Goal: Task Accomplishment & Management: Use online tool/utility

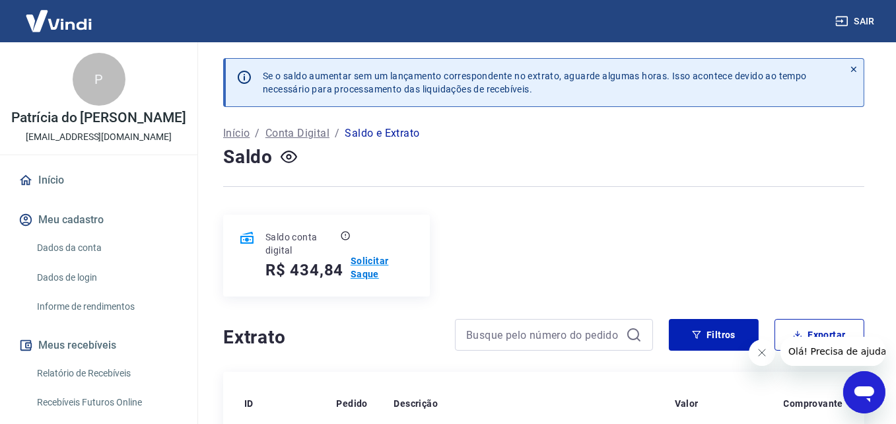
click at [363, 261] on p "Solicitar Saque" at bounding box center [381, 267] width 63 height 26
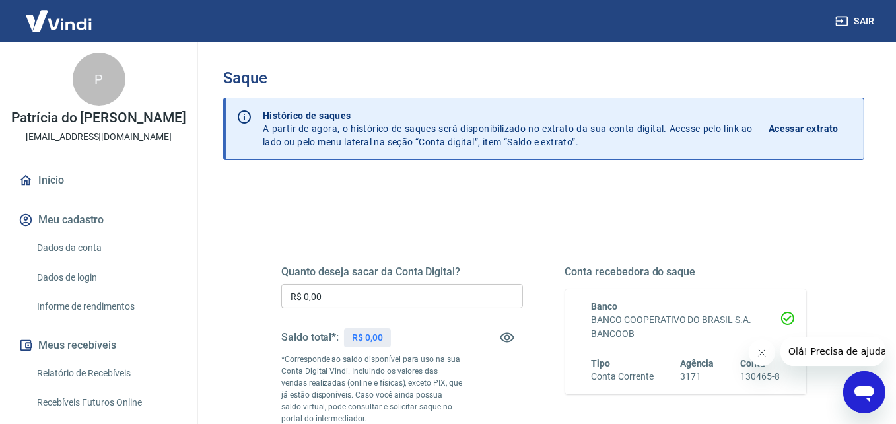
click at [344, 302] on input "R$ 0,00" at bounding box center [402, 296] width 242 height 24
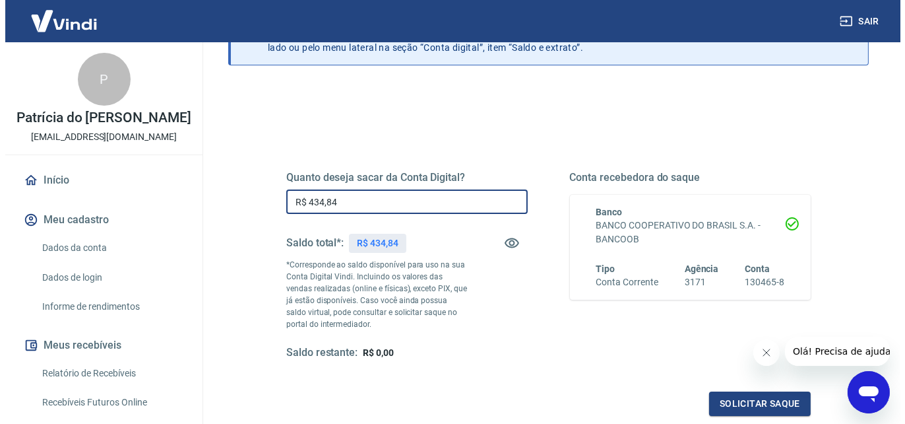
scroll to position [198, 0]
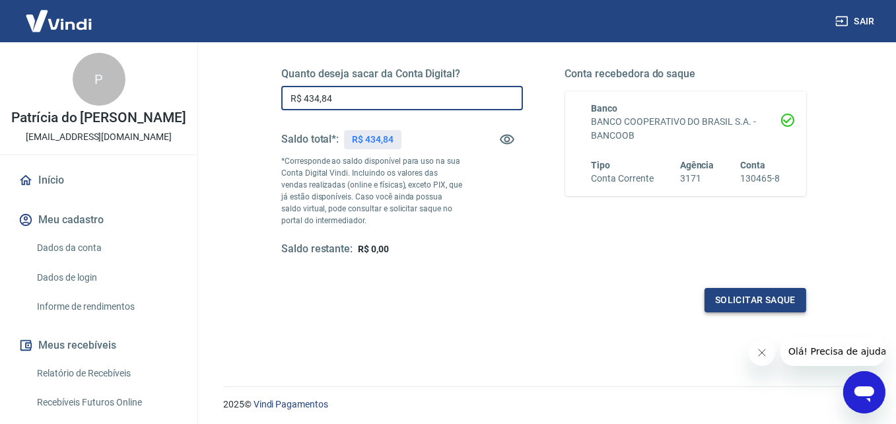
type input "R$ 434,84"
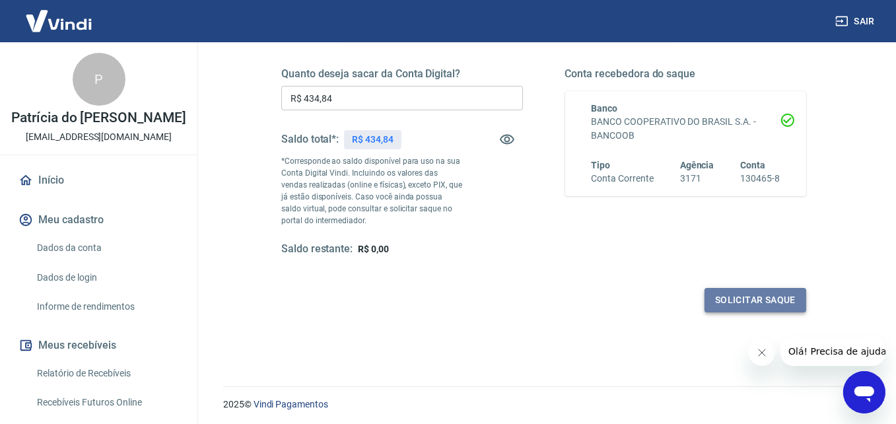
click at [737, 300] on button "Solicitar saque" at bounding box center [755, 300] width 102 height 24
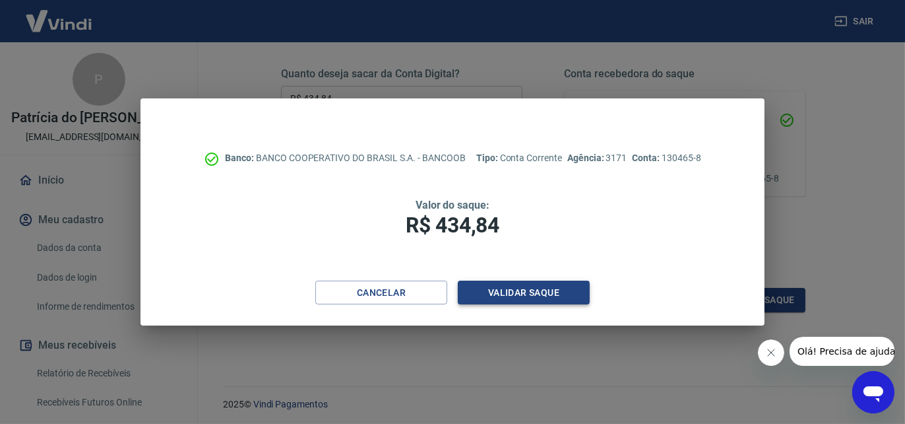
click at [507, 290] on button "Validar saque" at bounding box center [524, 292] width 132 height 24
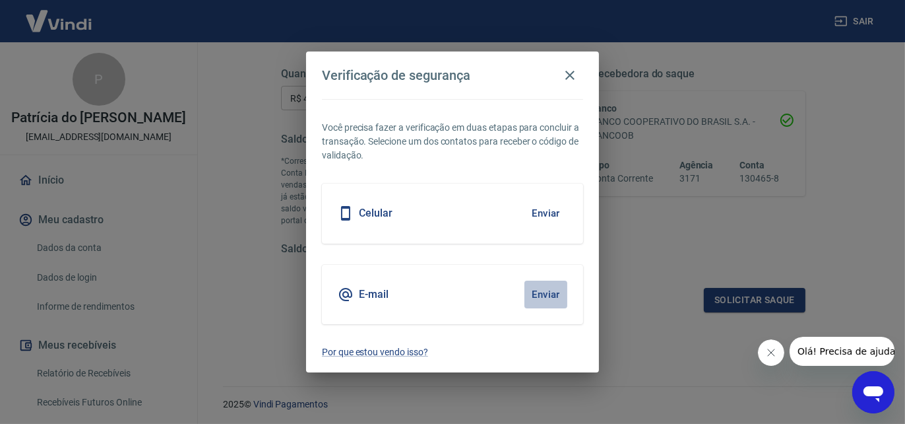
click at [545, 294] on button "Enviar" at bounding box center [546, 294] width 43 height 28
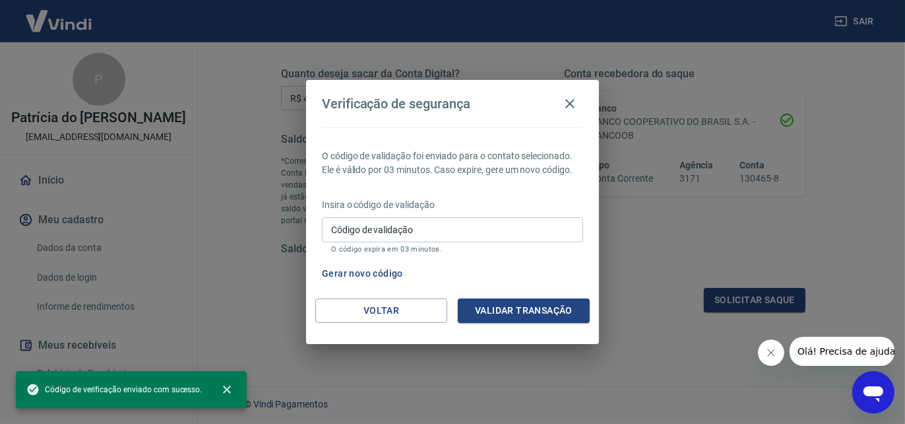
click at [445, 224] on input "Código de validação" at bounding box center [452, 229] width 261 height 24
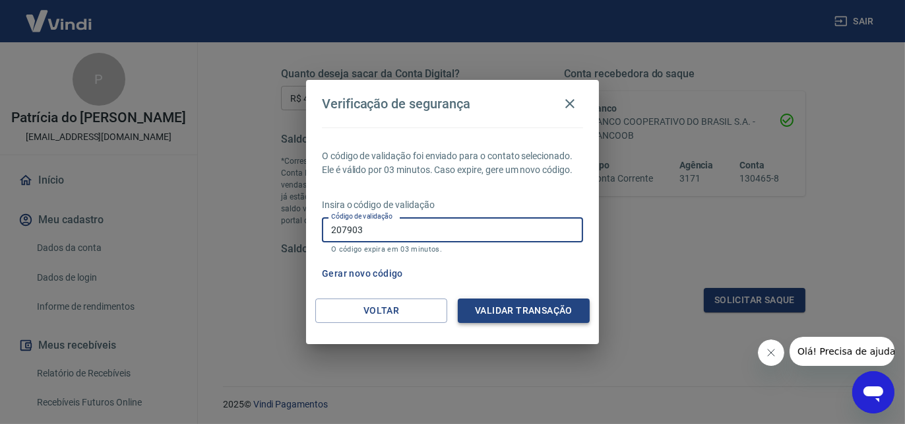
type input "207903"
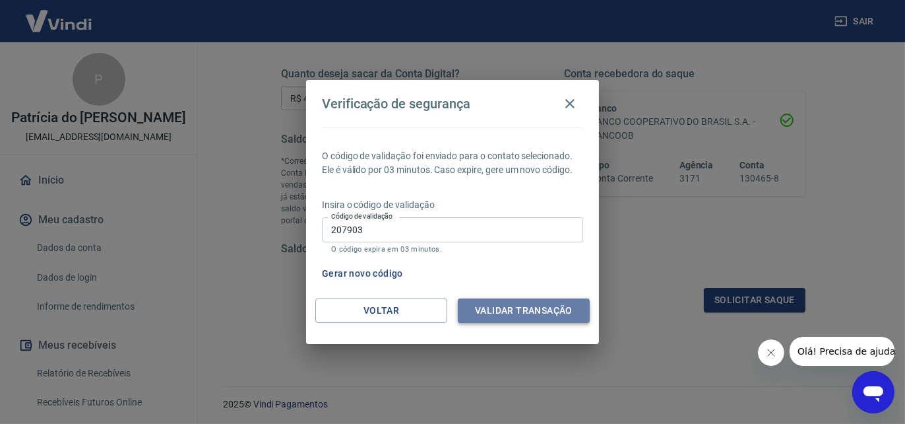
click at [542, 309] on button "Validar transação" at bounding box center [524, 310] width 132 height 24
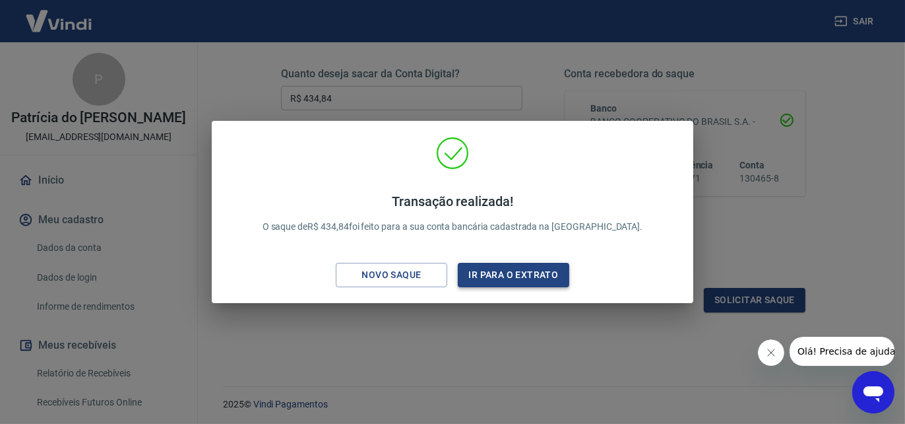
click at [536, 276] on button "Ir para o extrato" at bounding box center [514, 275] width 112 height 24
